Goal: Find specific page/section: Find specific page/section

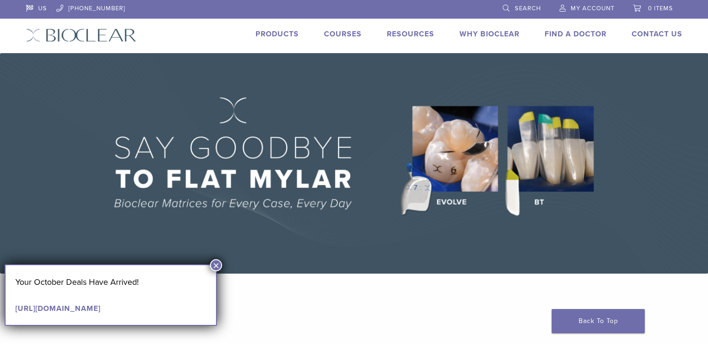
click at [217, 263] on button "×" at bounding box center [216, 265] width 12 height 12
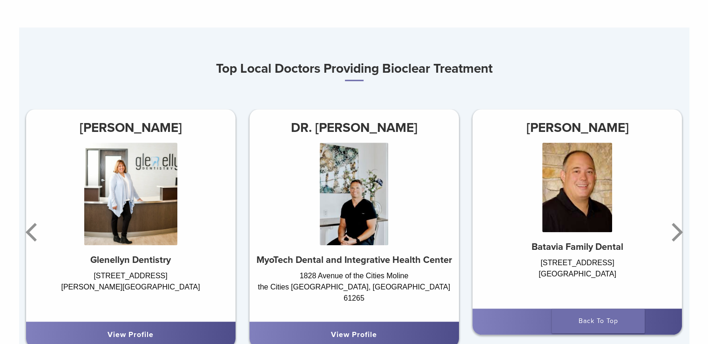
scroll to position [559, 0]
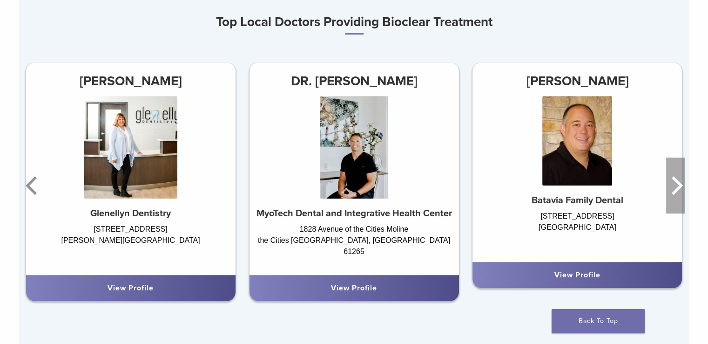
click at [672, 189] on icon "Next" at bounding box center [675, 185] width 19 height 56
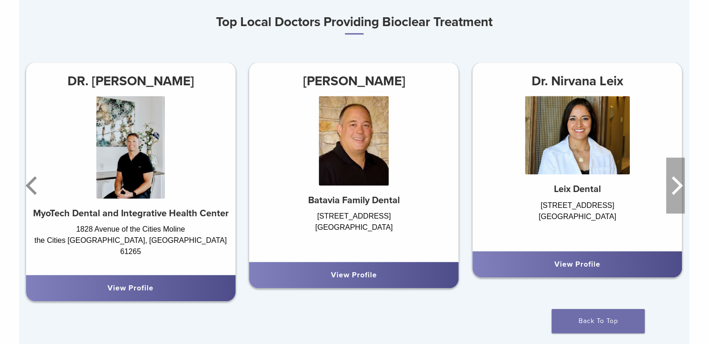
click at [672, 189] on icon "Next" at bounding box center [675, 185] width 19 height 56
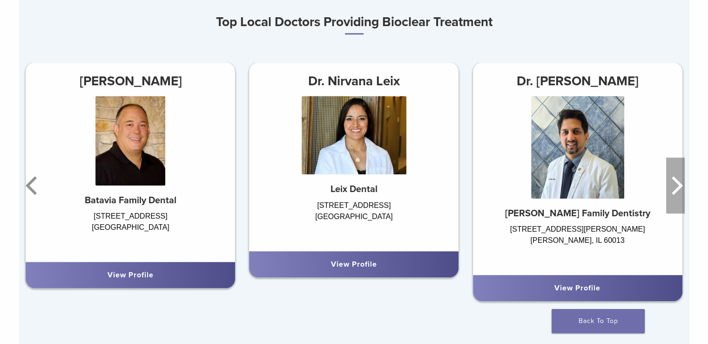
click at [672, 189] on icon "Next" at bounding box center [675, 185] width 19 height 56
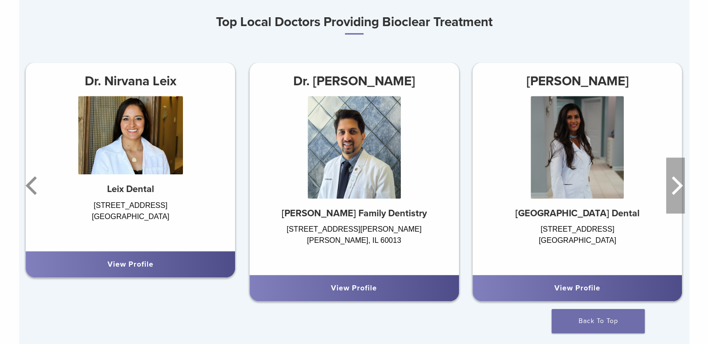
click at [672, 189] on icon "Next" at bounding box center [675, 185] width 19 height 56
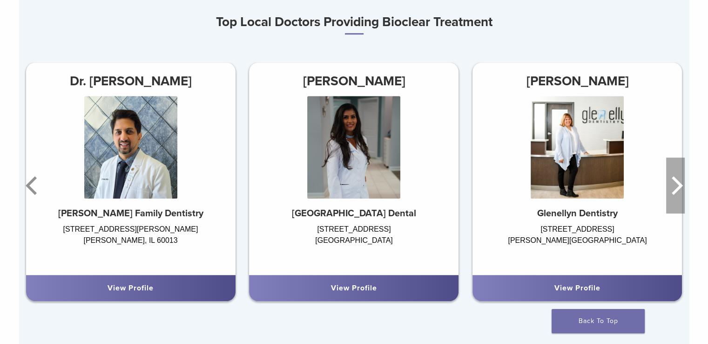
click at [672, 189] on icon "Next" at bounding box center [675, 185] width 19 height 56
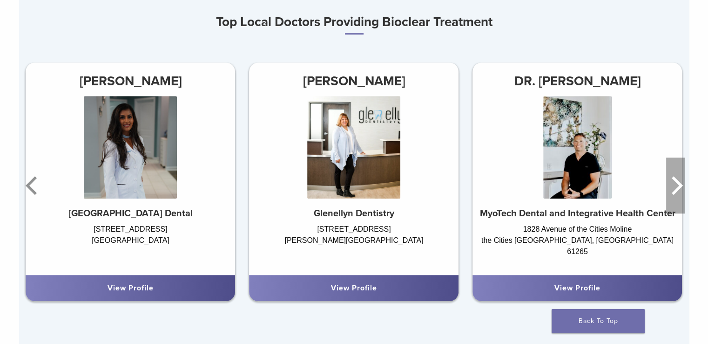
click at [672, 189] on icon "Next" at bounding box center [675, 185] width 19 height 56
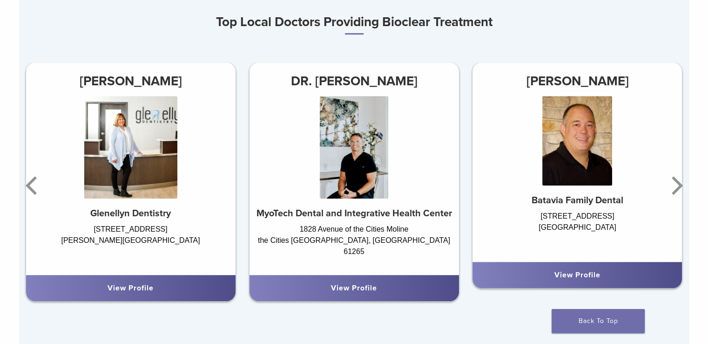
click at [338, 176] on img at bounding box center [354, 147] width 68 height 102
click at [376, 275] on div "DR. [PERSON_NAME] MyoTech Dental and Integrative Health Center 1828 Avenue of t…" at bounding box center [354, 168] width 210 height 213
click at [351, 284] on div "View Profile" at bounding box center [354, 287] width 195 height 11
